Goal: Task Accomplishment & Management: Complete application form

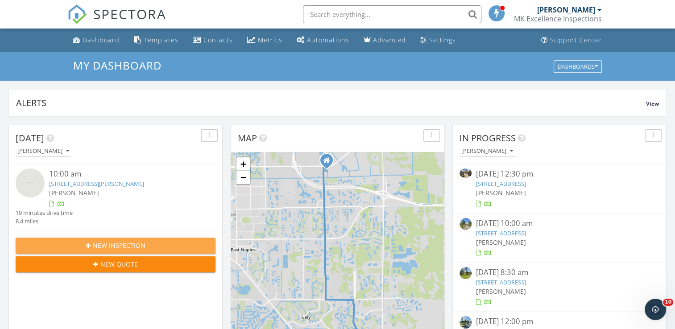
click at [116, 242] on span "New Inspection" at bounding box center [119, 245] width 53 height 9
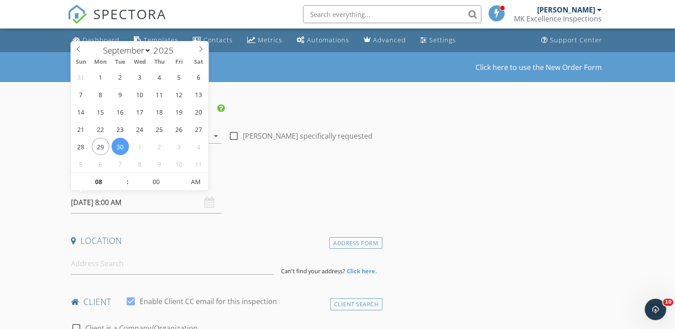
click at [89, 207] on input "[DATE] 8:00 AM" at bounding box center [146, 203] width 150 height 22
select select "9"
type input "10/02/2025 8:00 AM"
type input "09"
type input "10/02/2025 9:00 AM"
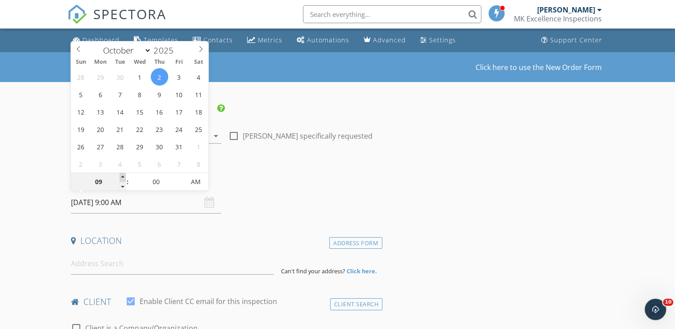
click at [124, 177] on span at bounding box center [123, 177] width 6 height 9
type input "10"
type input "10/02/2025 10:00 AM"
click at [124, 177] on span at bounding box center [123, 177] width 6 height 9
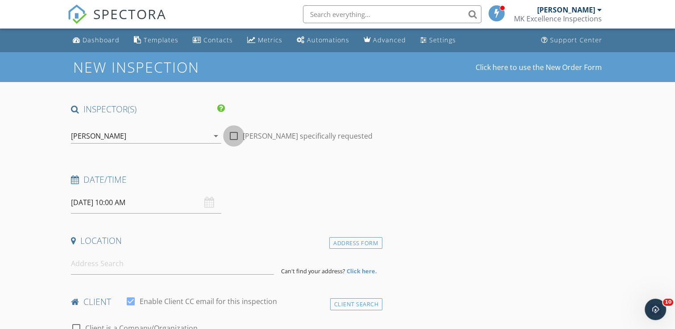
click at [236, 138] on div at bounding box center [233, 135] width 15 height 15
checkbox input "true"
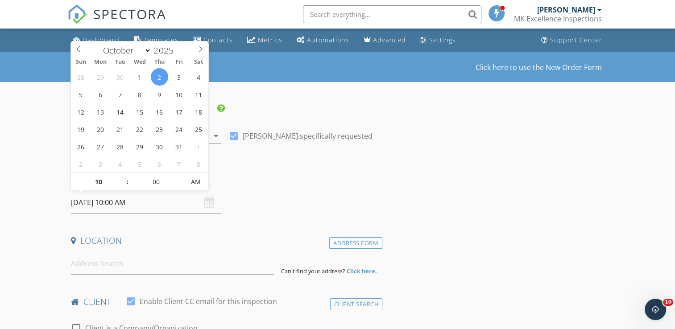
click at [91, 201] on input "10/02/2025 10:00 AM" at bounding box center [146, 203] width 150 height 22
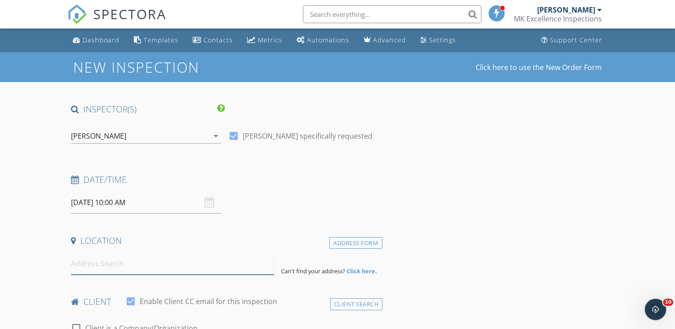
click at [73, 266] on input at bounding box center [172, 264] width 203 height 22
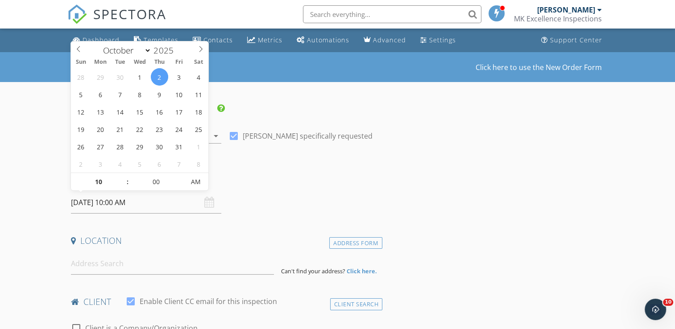
click at [89, 206] on input "10/02/2025 10:00 AM" at bounding box center [146, 203] width 150 height 22
type input "[DATE] 10:00 AM"
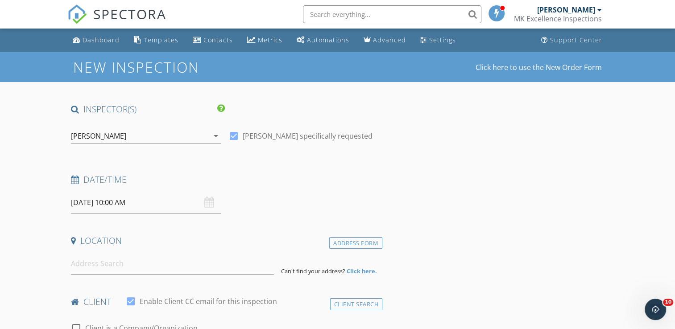
click at [269, 193] on div "Date/Time 10/01/2025 10:00 AM" at bounding box center [224, 194] width 315 height 40
click at [77, 265] on input at bounding box center [172, 264] width 203 height 22
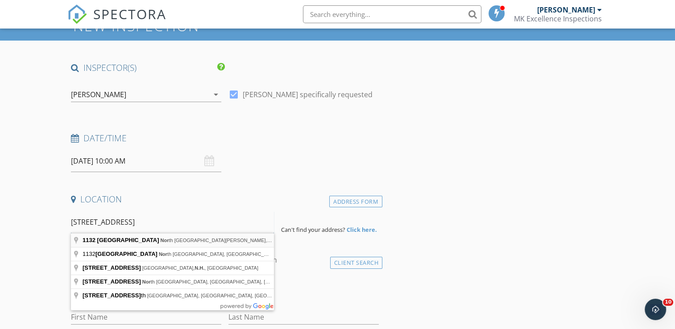
scroll to position [42, 0]
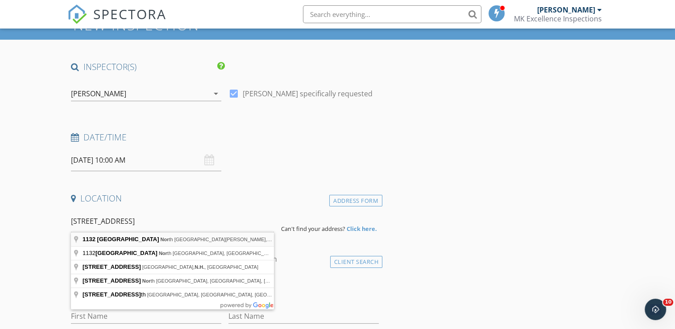
type input "1132 River Road, North Fort Myers, FL, USA"
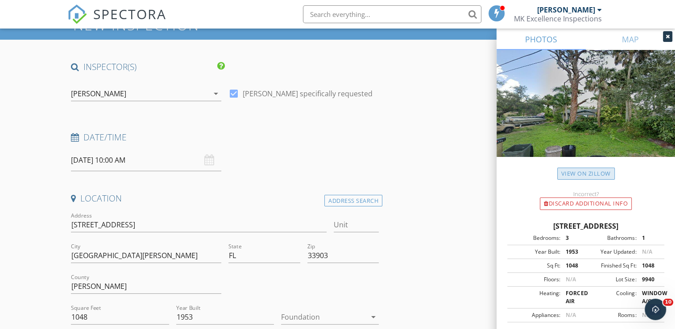
click at [583, 174] on link "View on Zillow" at bounding box center [586, 174] width 58 height 12
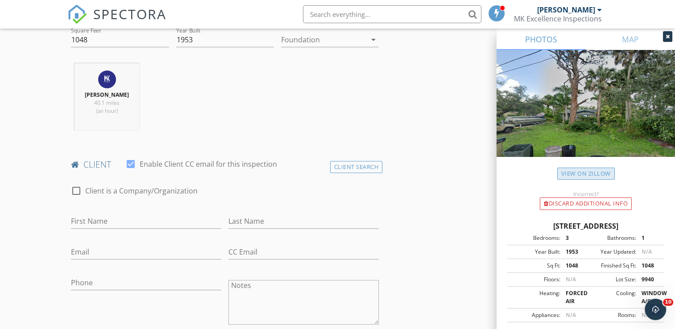
scroll to position [325, 0]
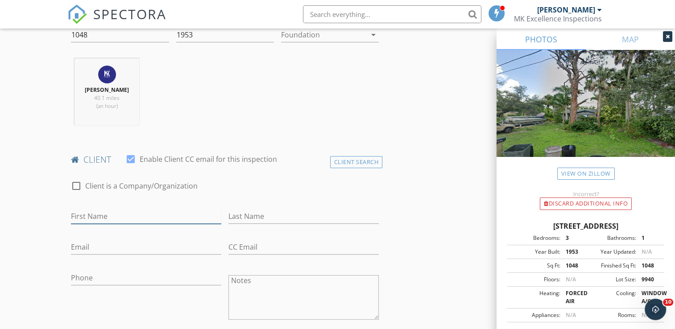
click at [79, 224] on input "First Name" at bounding box center [146, 216] width 150 height 15
type input "[US_STATE]"
click at [232, 224] on input "Last Name" at bounding box center [303, 216] width 150 height 15
click at [232, 224] on input "Reyes" at bounding box center [303, 216] width 150 height 15
type input "[PERSON_NAME]"
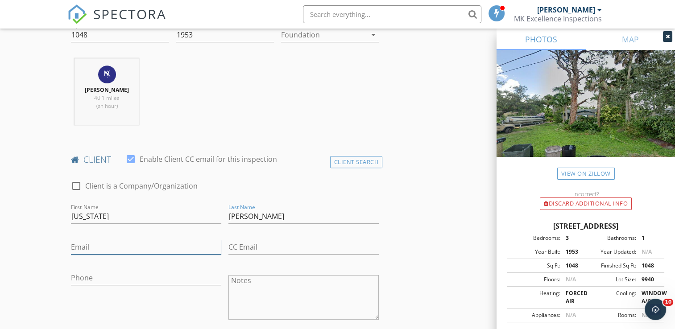
click at [211, 254] on input "Email" at bounding box center [146, 247] width 150 height 15
click at [72, 253] on input "Email" at bounding box center [146, 247] width 150 height 15
type input "[EMAIL_ADDRESS][DOMAIN_NAME]"
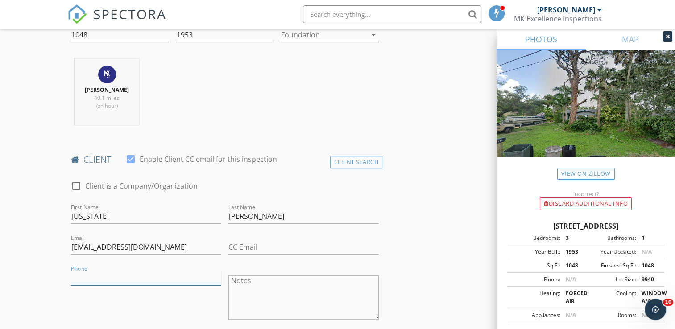
click at [78, 281] on input "Phone" at bounding box center [146, 278] width 150 height 15
type input "[PHONE_NUMBER]"
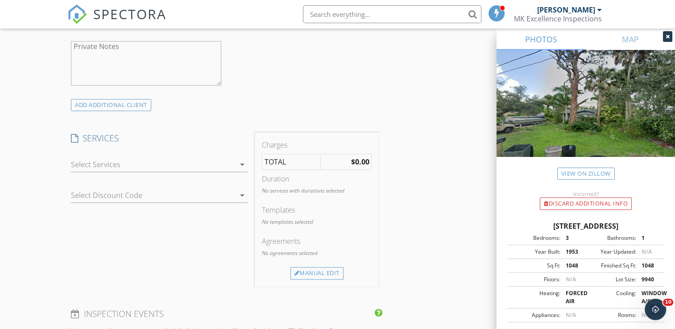
scroll to position [636, 0]
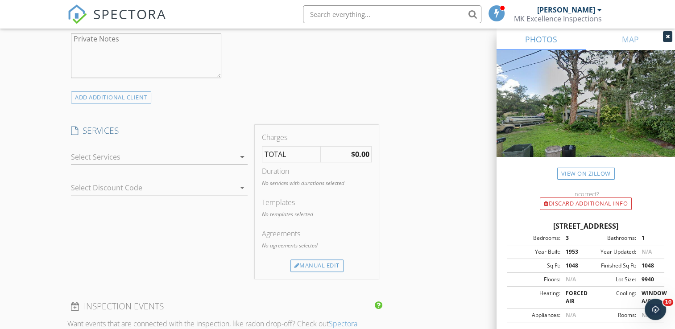
click at [243, 162] on icon "arrow_drop_down" at bounding box center [242, 157] width 11 height 11
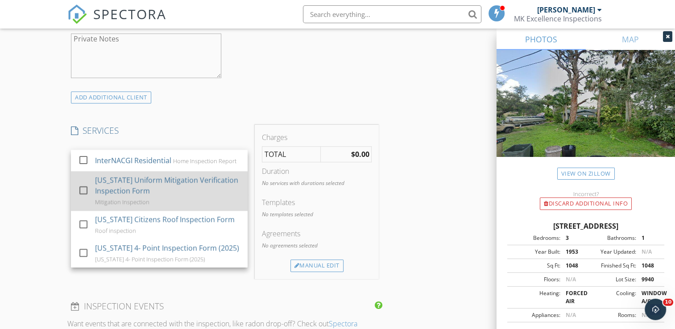
click at [86, 194] on div at bounding box center [83, 190] width 15 height 15
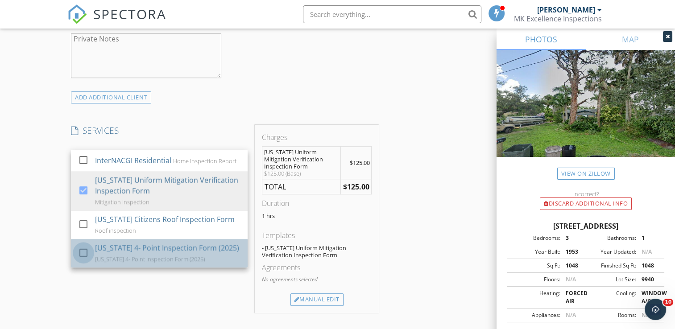
click at [83, 258] on div at bounding box center [83, 252] width 15 height 15
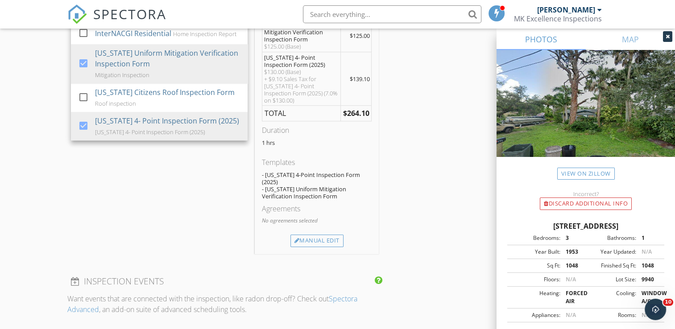
scroll to position [779, 0]
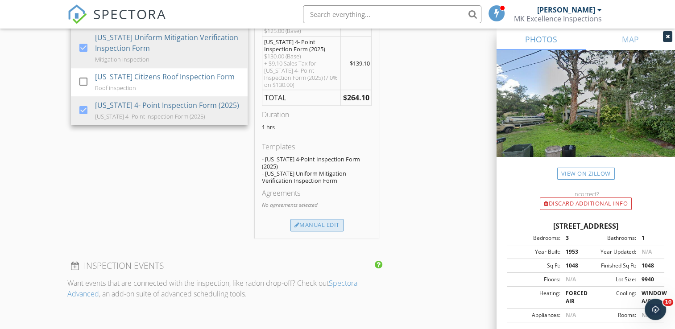
click at [316, 219] on div "Manual Edit" at bounding box center [316, 225] width 53 height 12
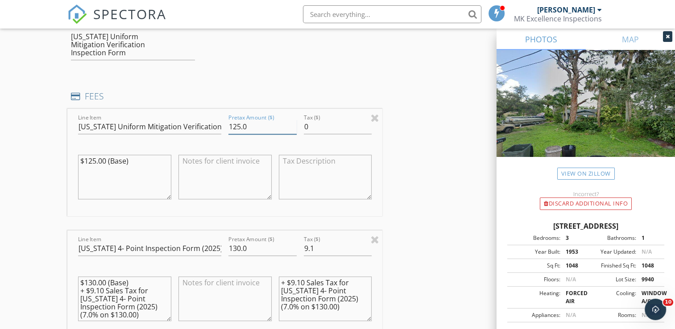
click at [241, 127] on input "125.0" at bounding box center [262, 127] width 68 height 15
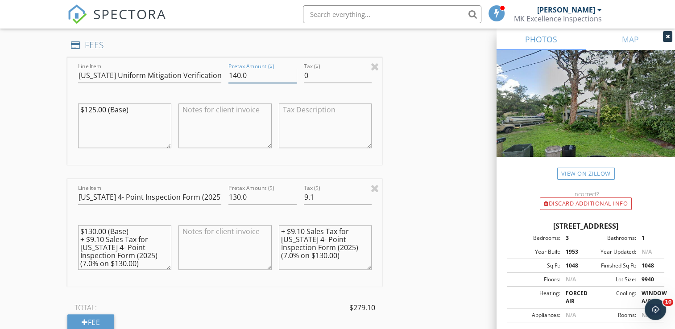
scroll to position [831, 0]
type input "140.0"
click at [236, 195] on input "130.0" at bounding box center [262, 197] width 68 height 15
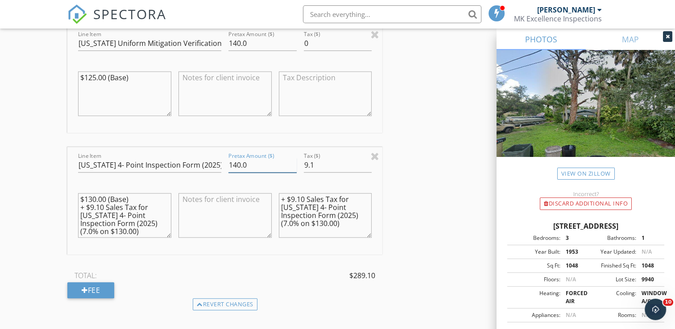
scroll to position [873, 0]
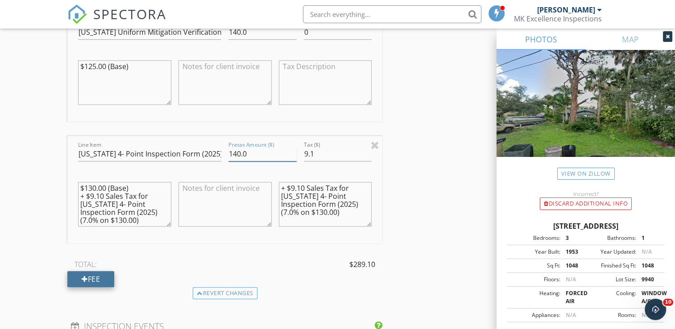
type input "140.0"
click at [87, 279] on div "Fee" at bounding box center [90, 279] width 47 height 16
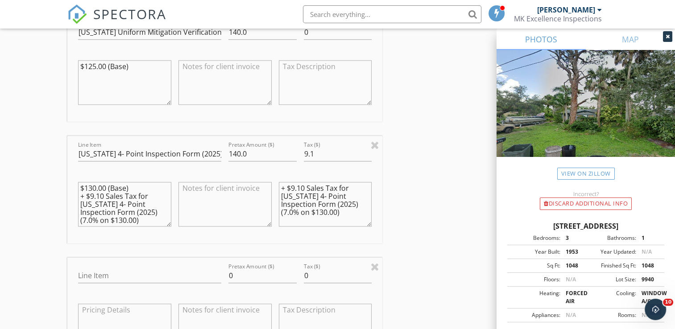
click at [52, 242] on div "New Inspection Click here to use the New Order Form INSPECTOR(S) check_box CARL…" at bounding box center [337, 136] width 675 height 1915
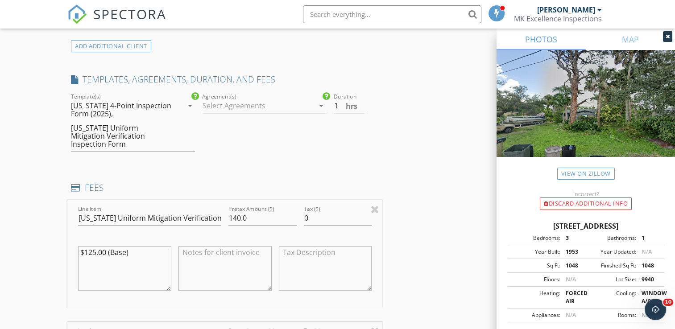
scroll to position [686, 0]
click at [320, 112] on icon "arrow_drop_down" at bounding box center [321, 106] width 11 height 11
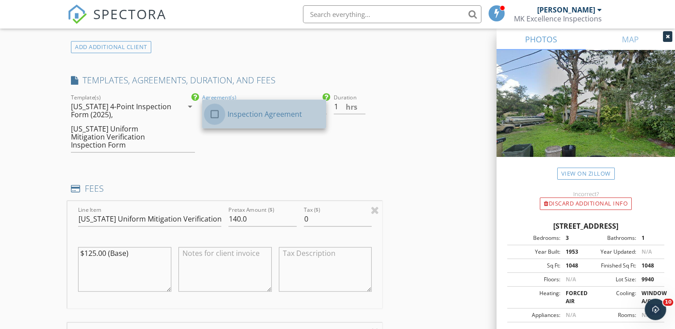
click at [212, 122] on div at bounding box center [214, 114] width 15 height 15
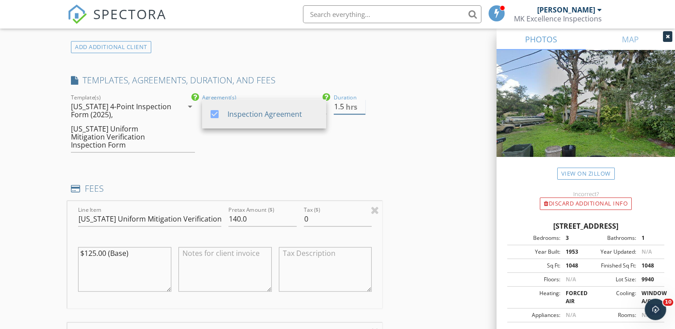
click at [362, 111] on input "1.5" at bounding box center [350, 106] width 32 height 15
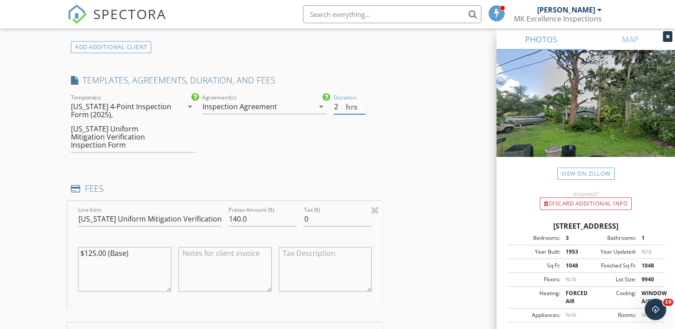
type input "2"
click at [362, 111] on input "2" at bounding box center [350, 106] width 32 height 15
click at [322, 160] on div "check_box Inspection Agreement Agreement(s) Inspection Agreement arrow_drop_down" at bounding box center [263, 126] width 131 height 69
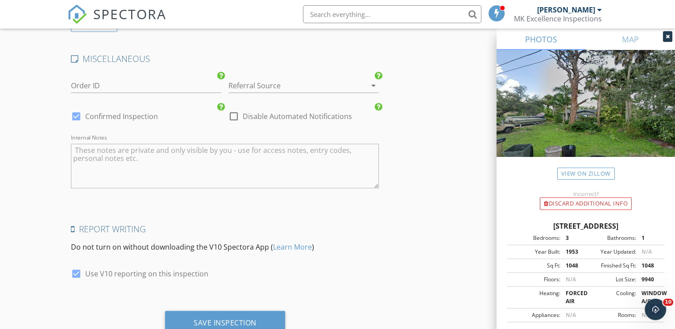
scroll to position [1635, 0]
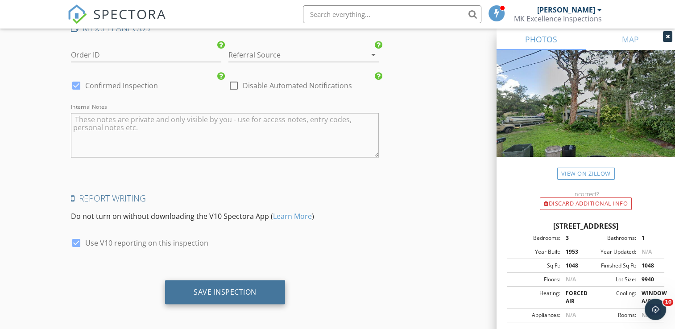
click at [214, 289] on div "Save Inspection" at bounding box center [225, 291] width 63 height 9
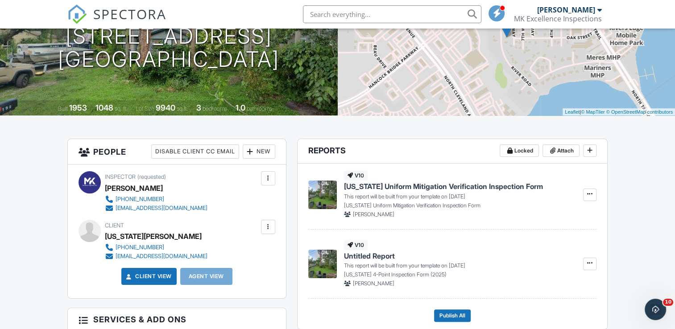
scroll to position [141, 0]
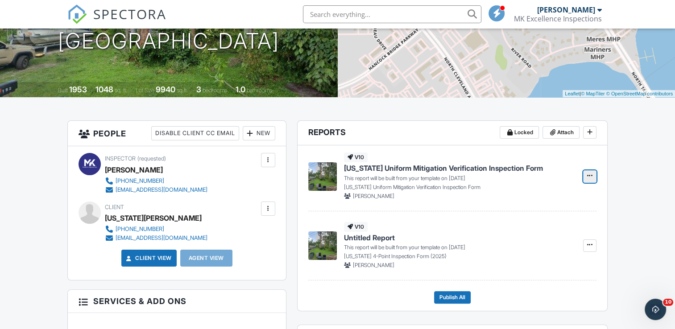
click at [587, 175] on icon at bounding box center [589, 176] width 5 height 6
click at [527, 196] on input "Build Now" at bounding box center [545, 200] width 91 height 20
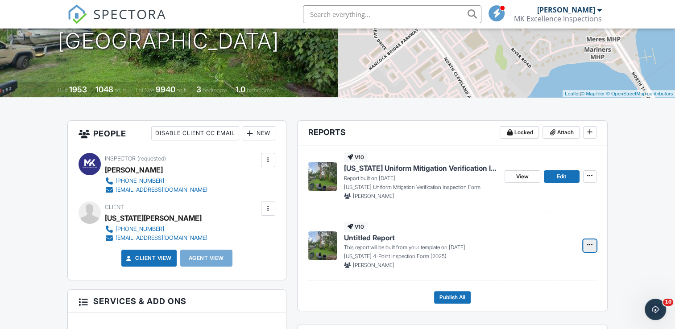
click at [589, 245] on icon at bounding box center [589, 245] width 5 height 6
click at [530, 269] on input "Build Now" at bounding box center [545, 269] width 91 height 20
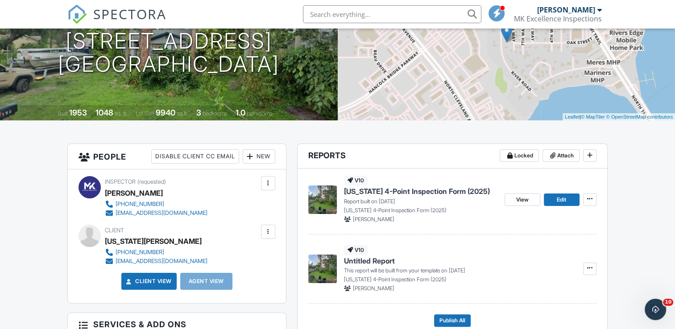
scroll to position [0, 0]
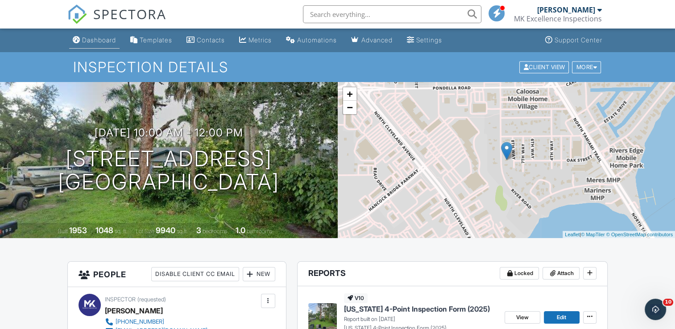
click at [94, 40] on div "Dashboard" at bounding box center [99, 40] width 34 height 8
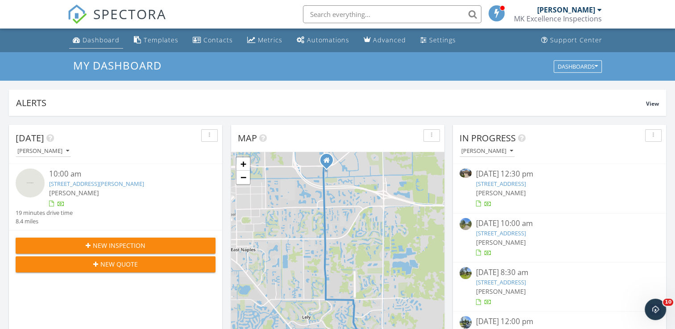
click at [92, 37] on div "Dashboard" at bounding box center [101, 40] width 37 height 8
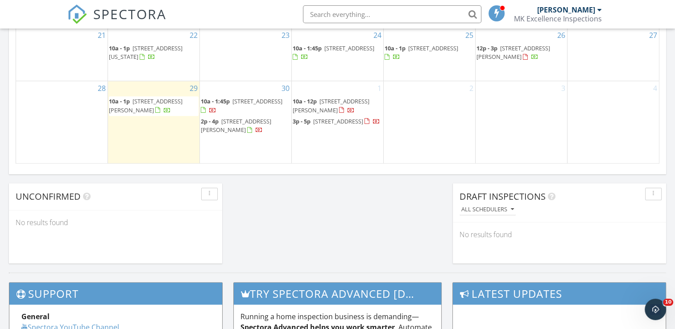
scroll to position [614, 0]
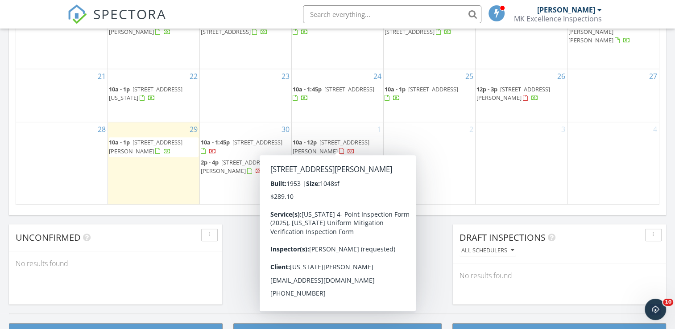
click at [335, 138] on span "1132 River Rd, North Fort Myers 33903" at bounding box center [331, 146] width 77 height 17
